Goal: Check status: Check status

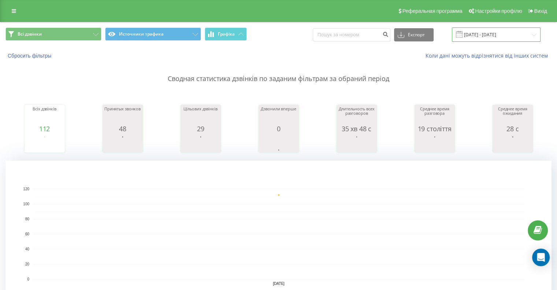
click at [485, 32] on input "19.08.2025 - 19.08.2025" at bounding box center [496, 34] width 89 height 14
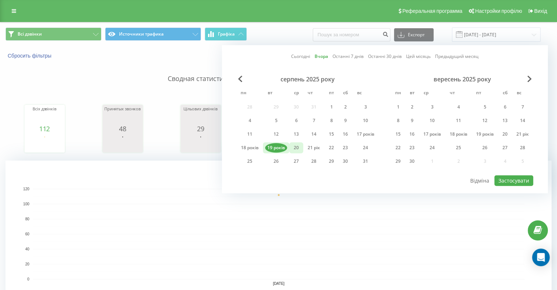
click at [296, 148] on font "20" at bounding box center [296, 147] width 5 height 6
click at [520, 178] on font "Застосувати" at bounding box center [513, 180] width 31 height 7
type input "[DATE] - [DATE]"
